Goal: Transaction & Acquisition: Purchase product/service

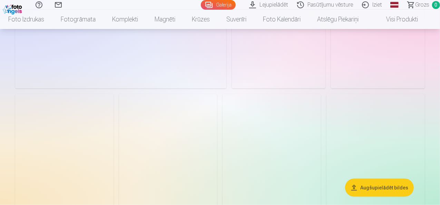
scroll to position [1727, 0]
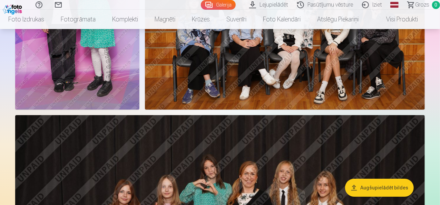
click at [376, 186] on button "Augšupielādēt bildes" at bounding box center [379, 188] width 69 height 18
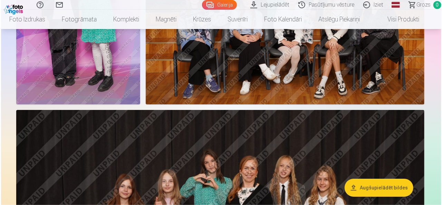
scroll to position [1213, 0]
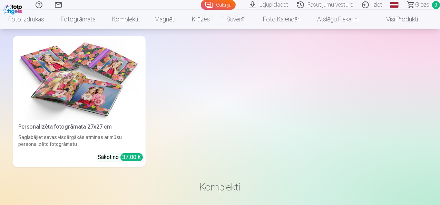
scroll to position [2383, 0]
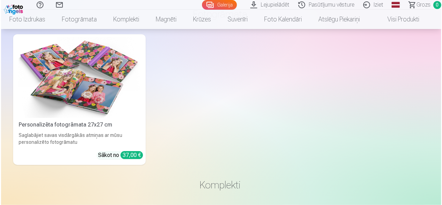
scroll to position [2391, 0]
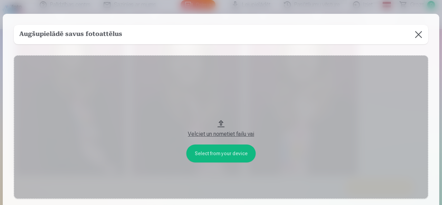
click at [204, 153] on button "Velciet un nometiet failu vai" at bounding box center [221, 126] width 414 height 143
click at [220, 122] on button "Velciet un nometiet failu vai" at bounding box center [221, 126] width 414 height 143
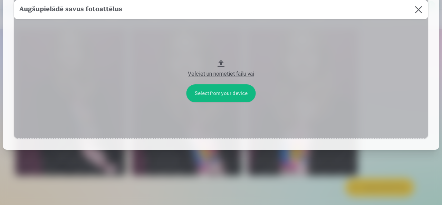
scroll to position [0, 0]
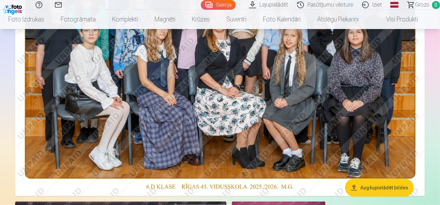
scroll to position [138, 0]
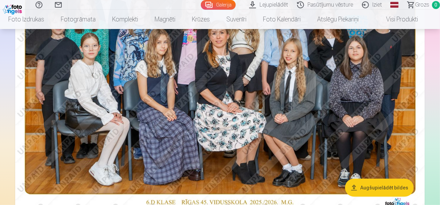
click at [230, 83] on img at bounding box center [220, 74] width 410 height 273
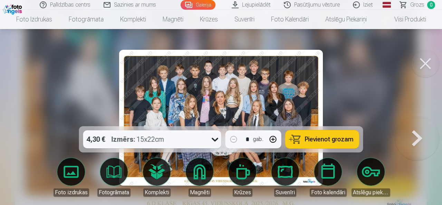
click at [356, 74] on div at bounding box center [221, 102] width 442 height 205
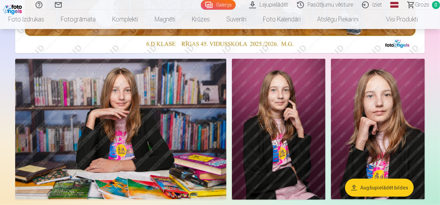
scroll to position [311, 0]
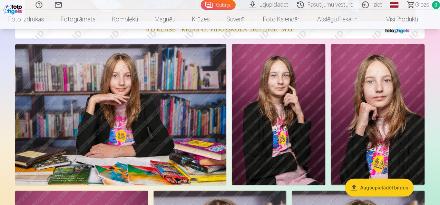
click at [185, 118] on img at bounding box center [120, 114] width 211 height 141
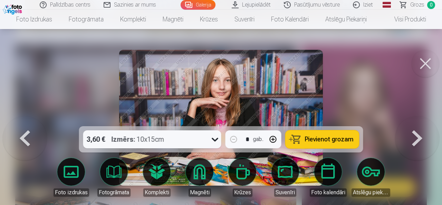
click at [385, 53] on div at bounding box center [221, 102] width 442 height 205
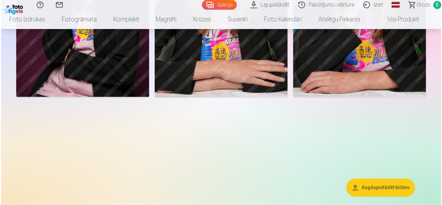
scroll to position [587, 0]
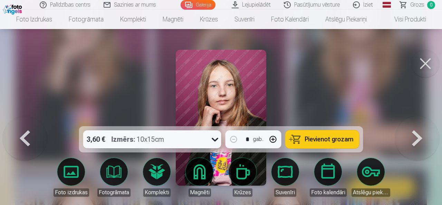
click at [423, 61] on button at bounding box center [426, 64] width 28 height 28
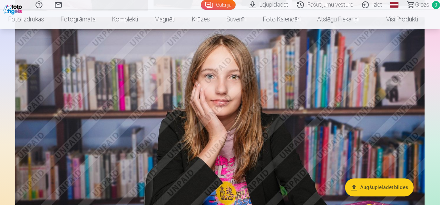
scroll to position [758, 0]
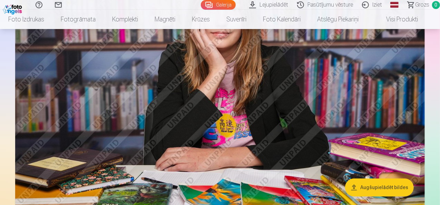
click at [231, 89] on img at bounding box center [220, 85] width 410 height 273
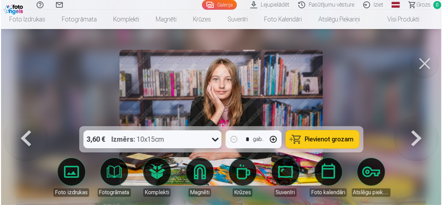
scroll to position [760, 0]
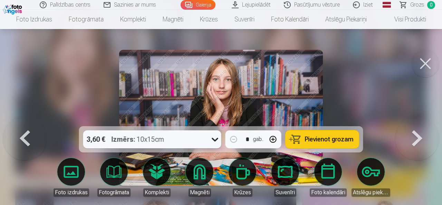
click at [426, 62] on button at bounding box center [426, 64] width 28 height 28
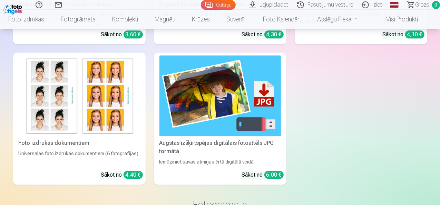
scroll to position [2139, 0]
